Goal: Task Accomplishment & Management: Use online tool/utility

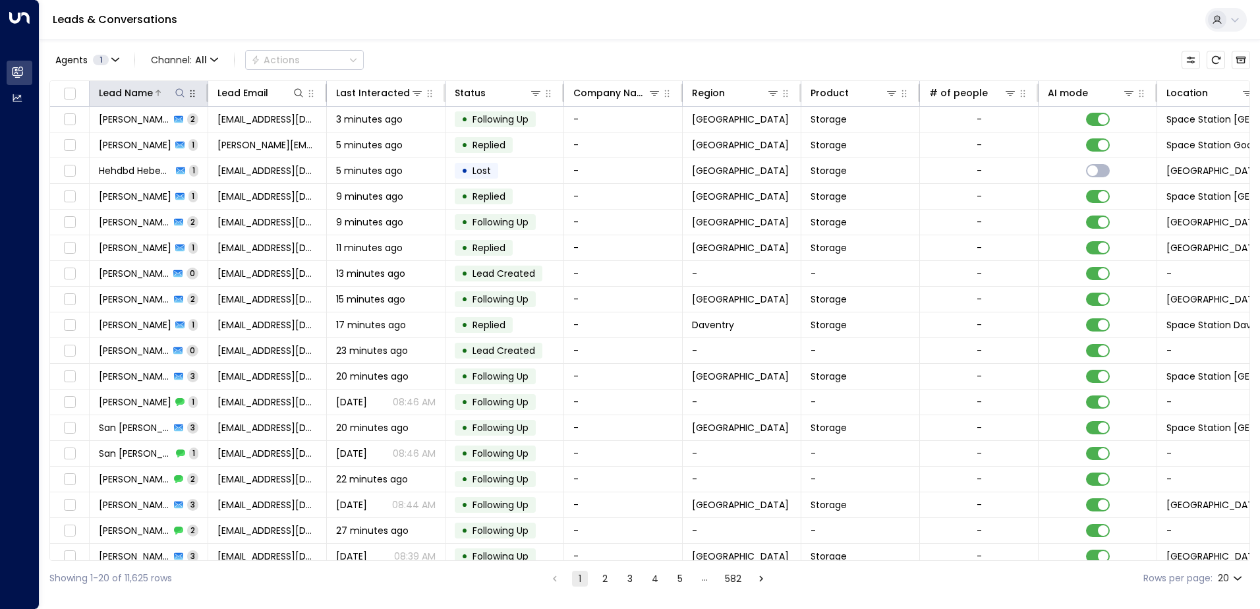
click at [174, 96] on button at bounding box center [179, 92] width 13 height 13
type input "****"
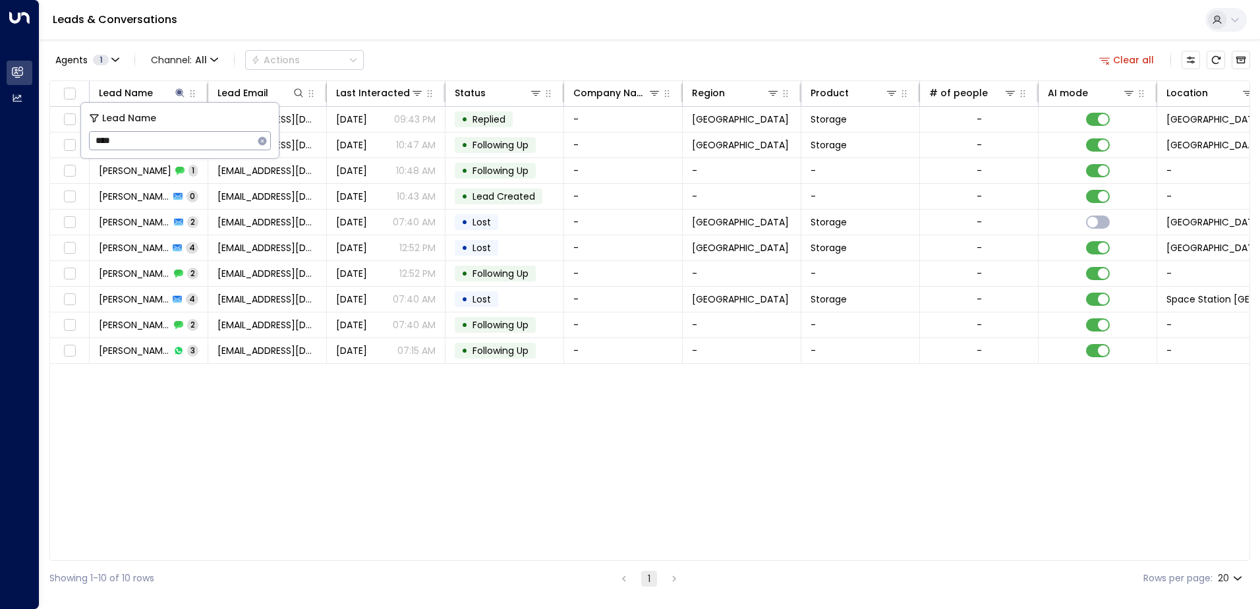
click at [444, 34] on div "Leads & Conversations" at bounding box center [650, 20] width 1220 height 40
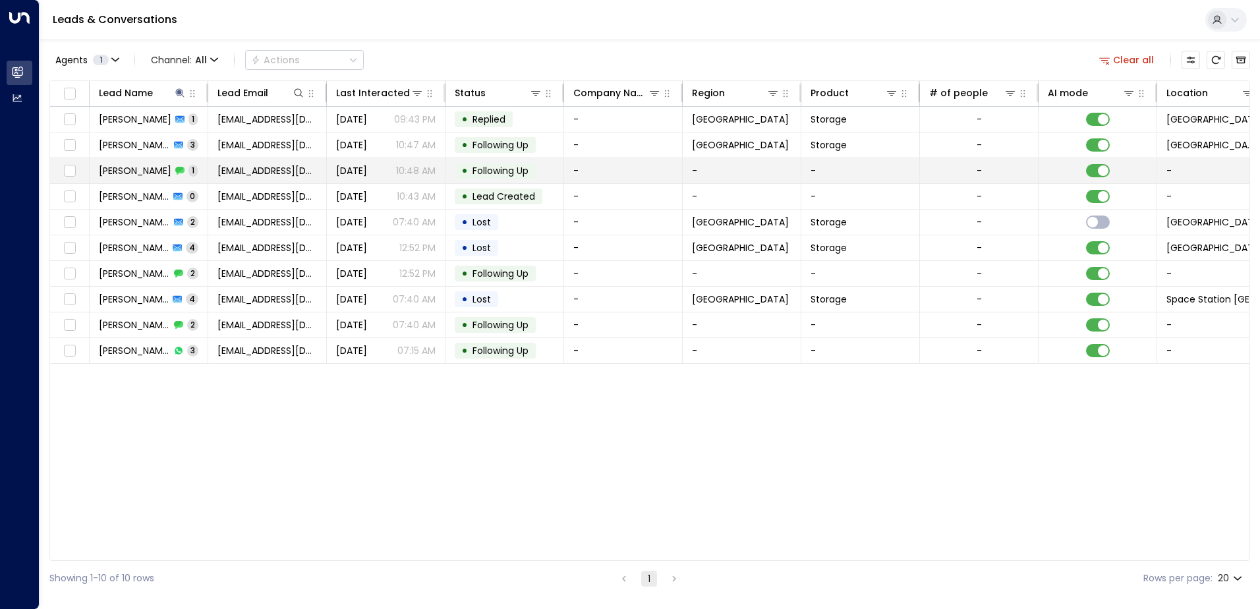
click at [137, 168] on span "[PERSON_NAME]" at bounding box center [135, 170] width 72 height 13
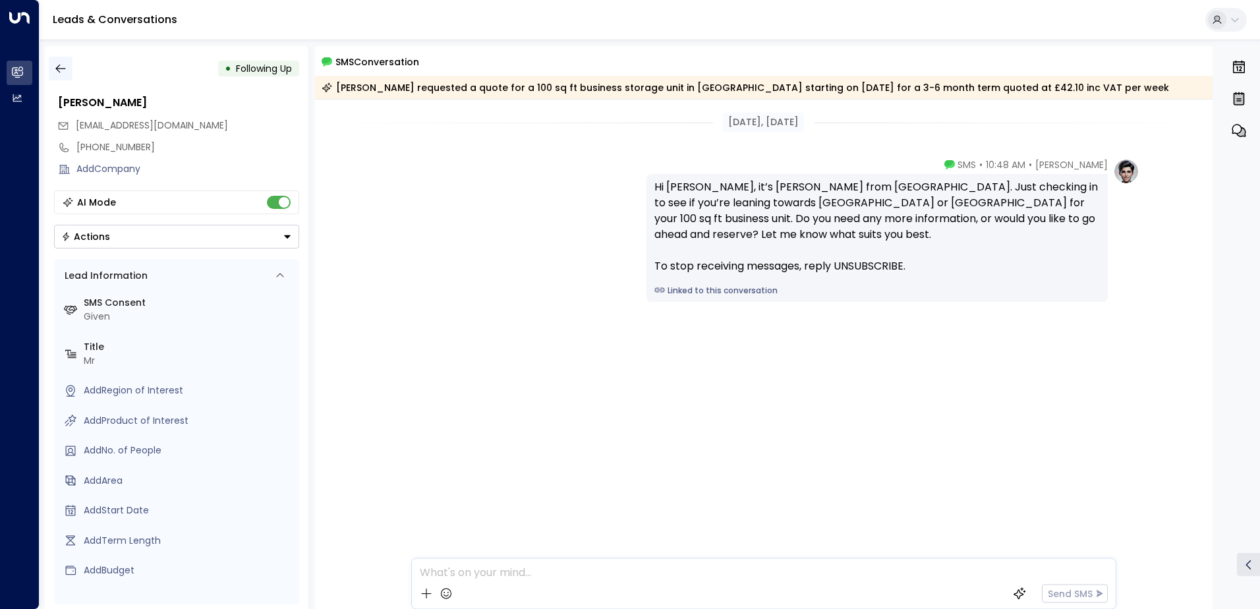
click at [62, 67] on icon "button" at bounding box center [60, 68] width 13 height 13
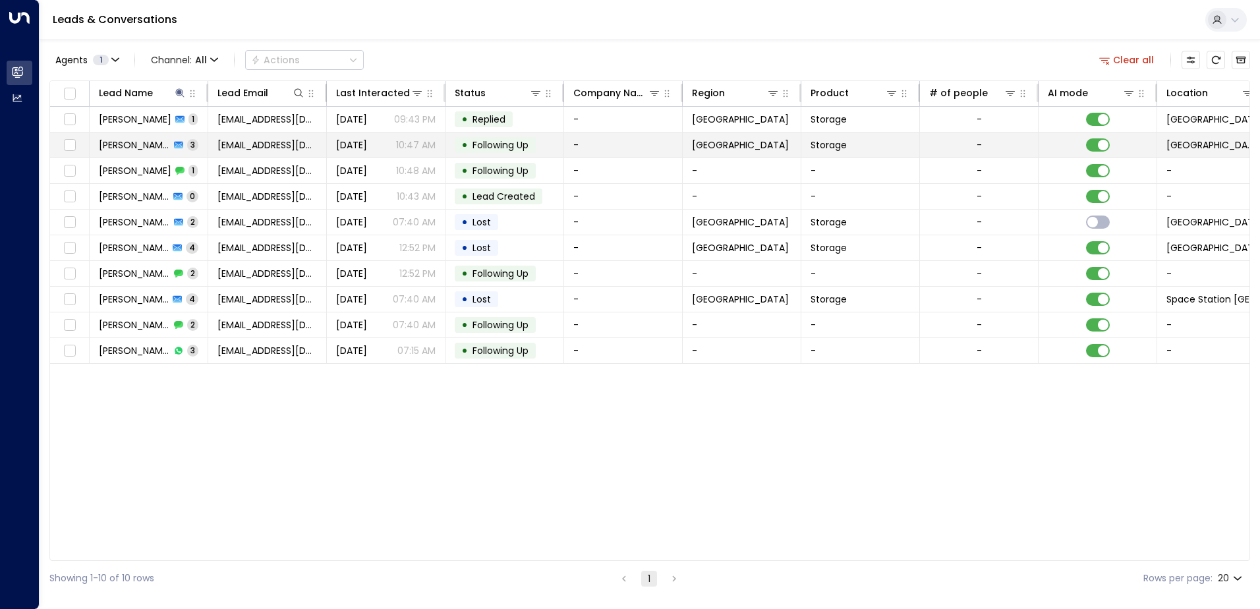
click at [131, 144] on span "[PERSON_NAME]" at bounding box center [134, 144] width 71 height 13
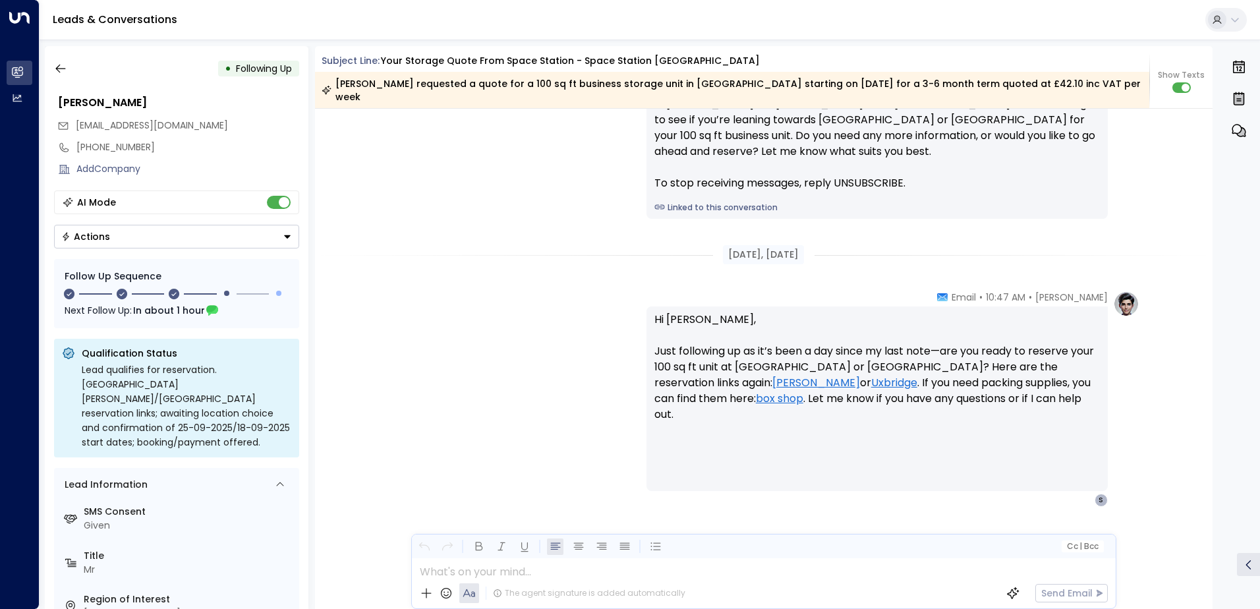
scroll to position [1409, 0]
click at [65, 71] on icon "button" at bounding box center [60, 68] width 13 height 13
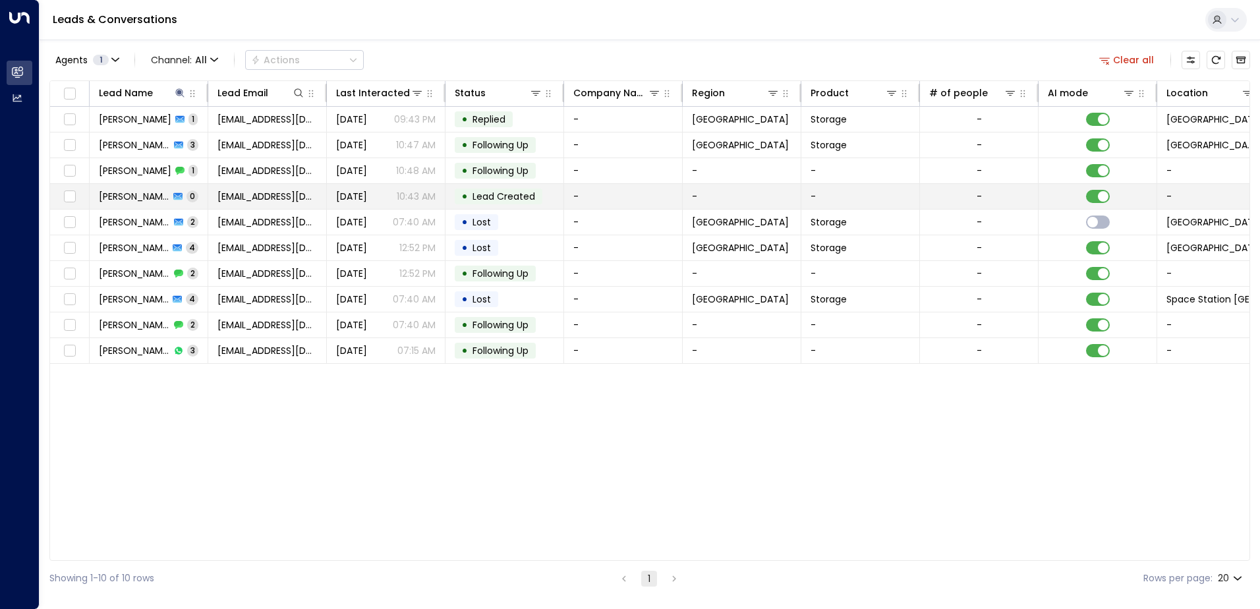
click at [121, 190] on span "[PERSON_NAME]" at bounding box center [134, 196] width 71 height 13
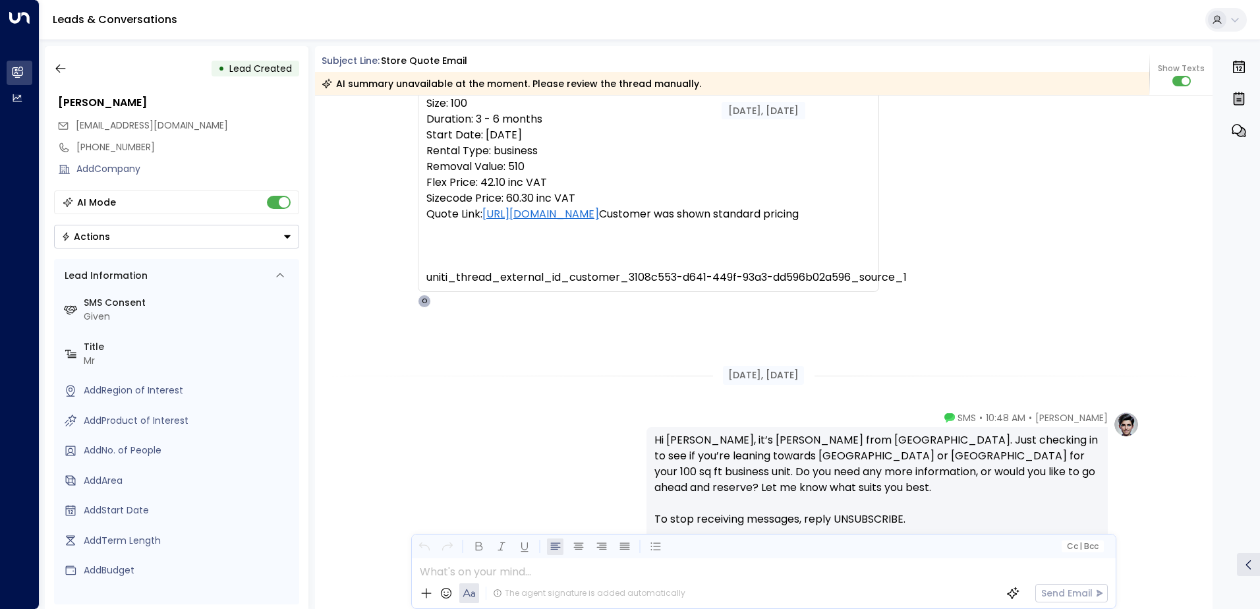
scroll to position [37, 0]
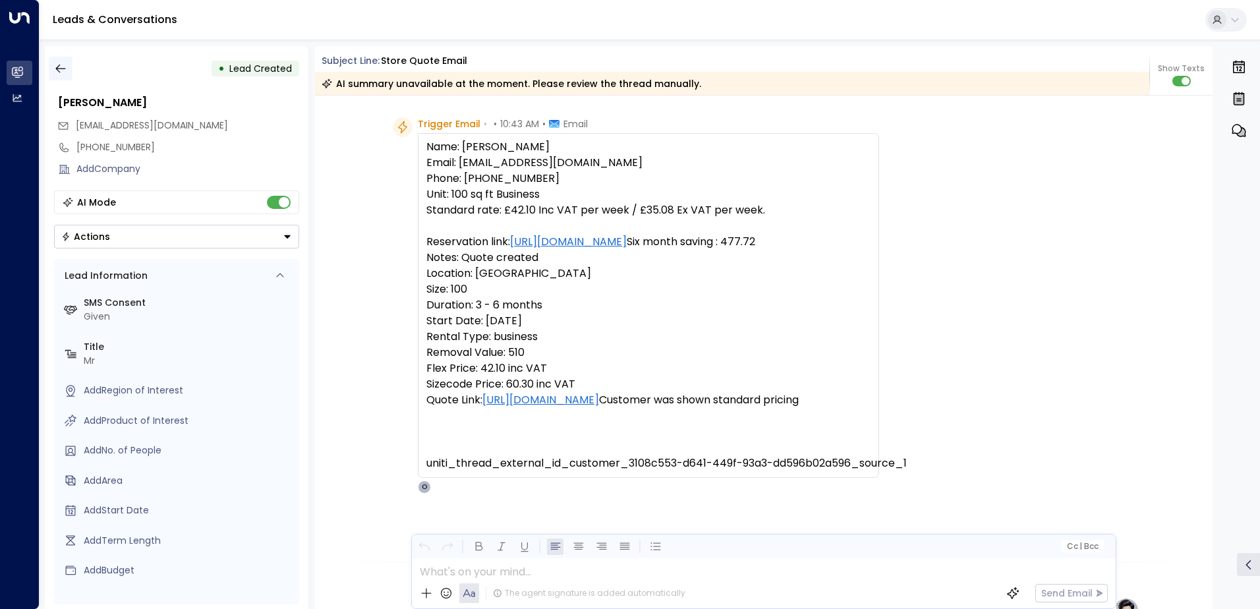
click at [65, 63] on icon "button" at bounding box center [60, 68] width 13 height 13
